Goal: Information Seeking & Learning: Find specific fact

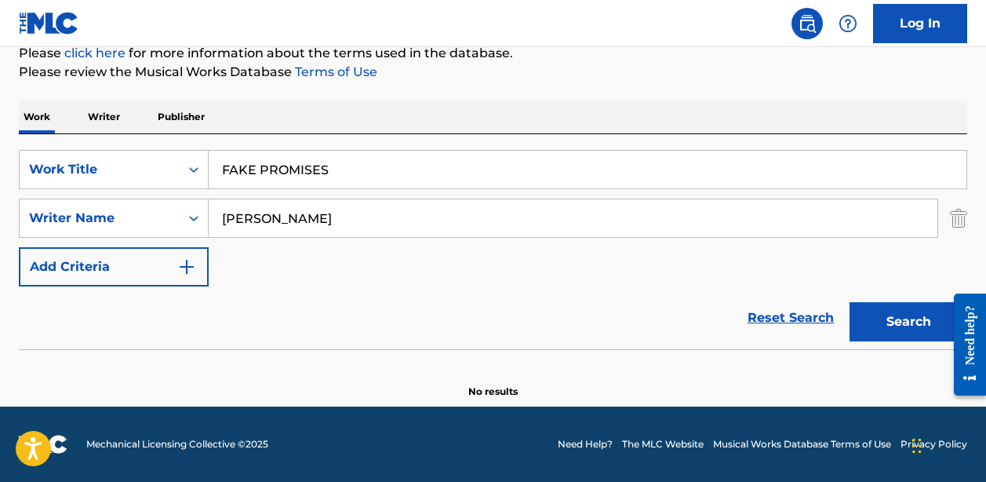
scroll to position [199, 0]
click at [299, 166] on input "FAKE PROMISES" at bounding box center [588, 170] width 758 height 38
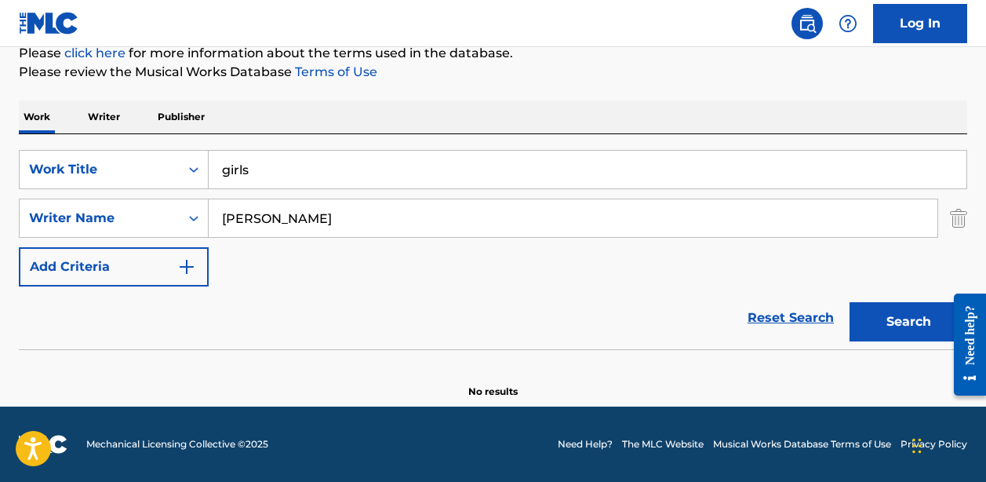
type input "girls"
click at [244, 214] on input "[PERSON_NAME]" at bounding box center [573, 218] width 729 height 38
click at [243, 213] on input "[PERSON_NAME]" at bounding box center [573, 218] width 729 height 38
type input "[PERSON_NAME]"
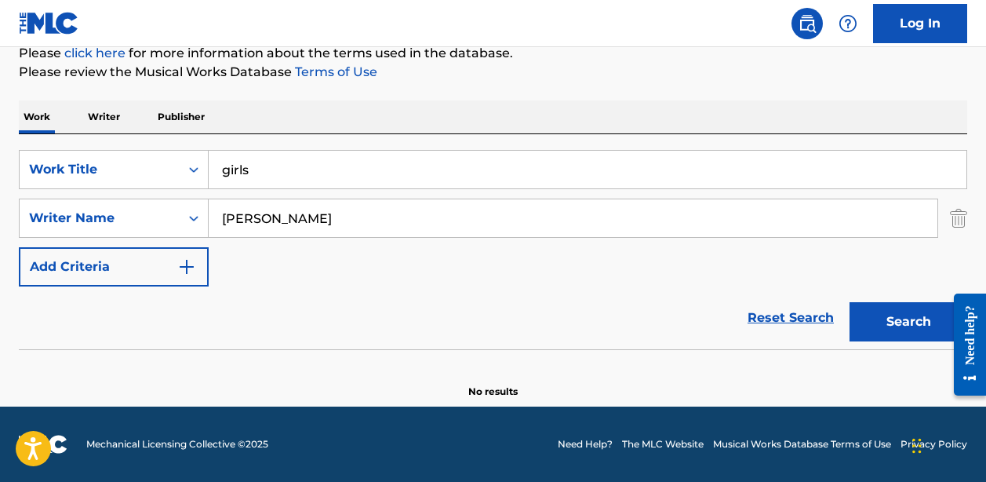
click at [908, 322] on button "Search" at bounding box center [908, 321] width 118 height 39
click at [276, 171] on input "girls" at bounding box center [588, 170] width 758 height 38
type input "girl"
click at [908, 322] on button "Search" at bounding box center [908, 321] width 118 height 39
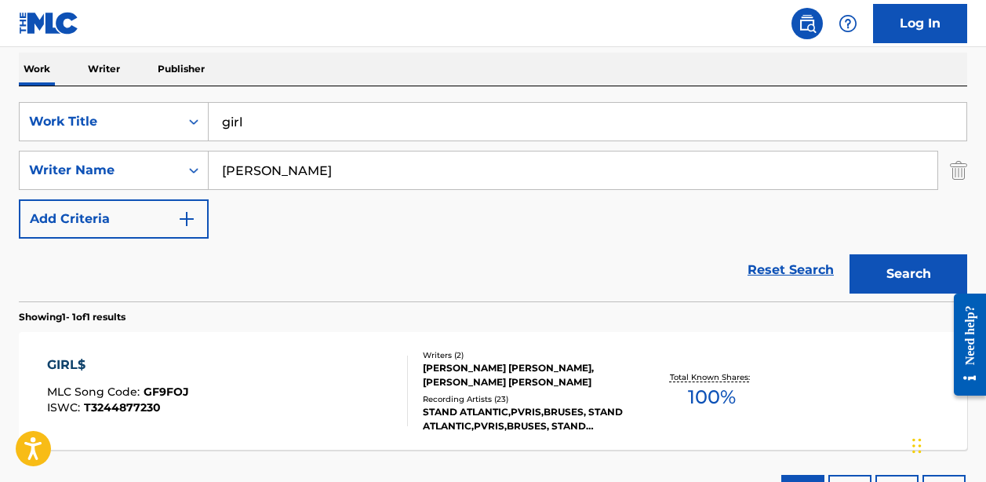
scroll to position [282, 0]
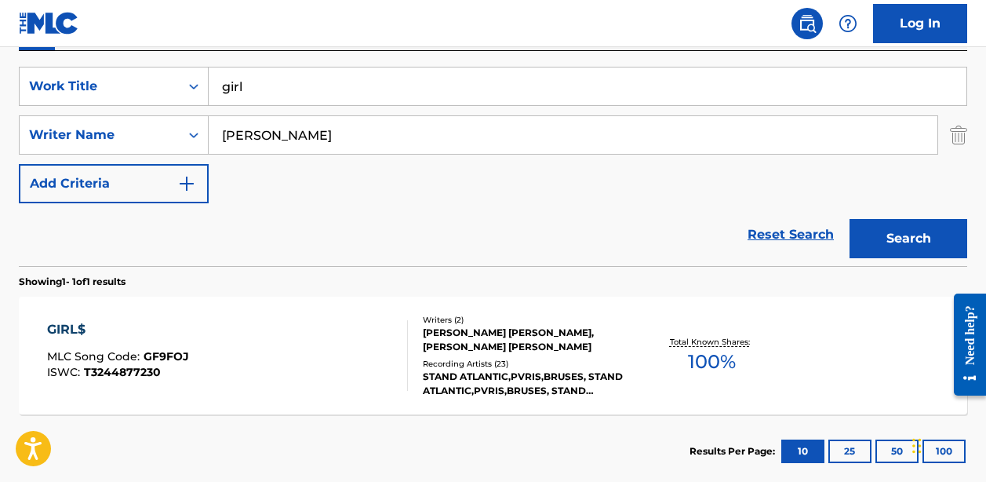
click at [249, 333] on div "GIRL$ MLC Song Code : GF9FOJ ISWC : T3244877230" at bounding box center [227, 355] width 360 height 71
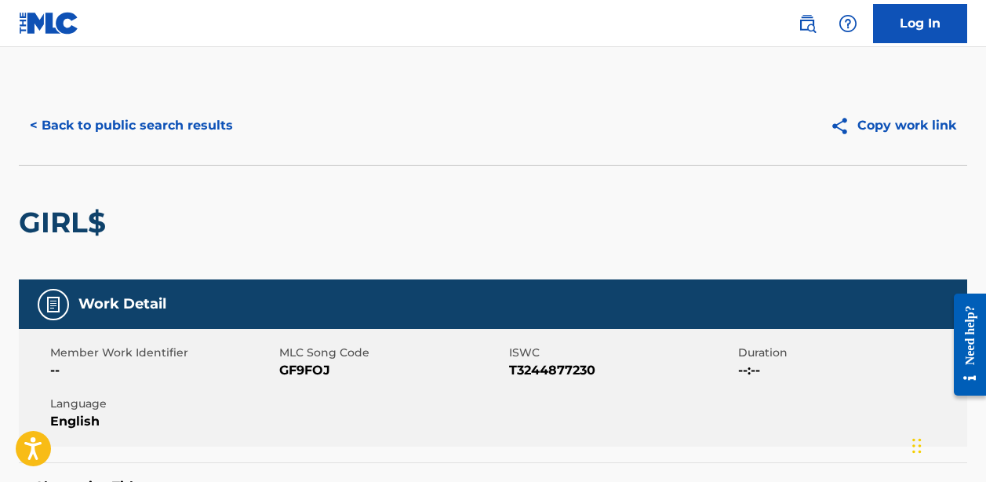
click at [295, 369] on span "GF9FOJ" at bounding box center [391, 370] width 225 height 19
click at [296, 369] on span "GF9FOJ" at bounding box center [391, 370] width 225 height 19
copy span "GF9FOJ"
